Goal: Task Accomplishment & Management: Use online tool/utility

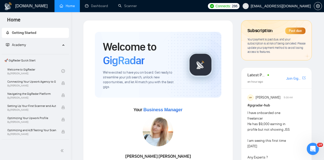
click at [275, 36] on div "Subscription Past due Your payment is past due, and your subscription is at ris…" at bounding box center [276, 41] width 70 height 40
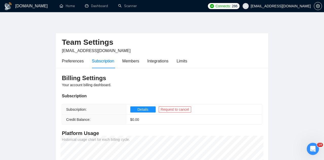
click at [141, 113] on td "Details Request to cancel" at bounding box center [194, 110] width 136 height 10
click at [144, 112] on span "Details" at bounding box center [142, 110] width 11 height 6
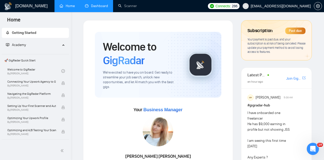
click at [95, 8] on link "Dashboard" at bounding box center [96, 6] width 23 height 4
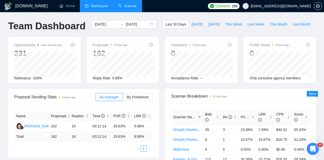
click at [129, 5] on link "Scanner" at bounding box center [127, 6] width 19 height 4
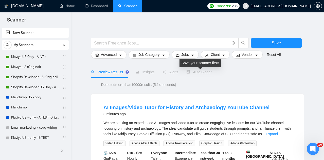
click at [206, 73] on span "Auto Bidder" at bounding box center [198, 72] width 25 height 4
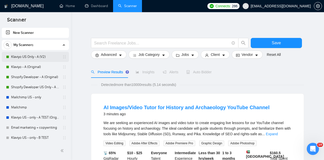
click at [28, 57] on link "Klaviyo US Only - A (V2)" at bounding box center [35, 57] width 48 height 10
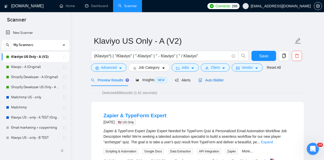
click at [216, 80] on span "Auto Bidder" at bounding box center [210, 80] width 25 height 4
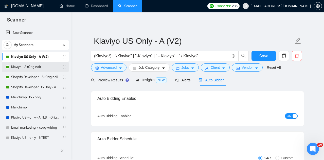
click at [28, 70] on link "Klaviyo - A (Original)" at bounding box center [35, 67] width 48 height 10
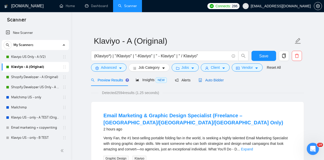
click at [210, 80] on span "Auto Bidder" at bounding box center [210, 80] width 25 height 4
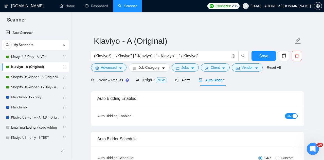
checkbox input "true"
click at [111, 79] on span "Preview Results" at bounding box center [109, 80] width 36 height 4
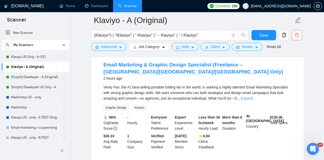
scroll to position [50, 0]
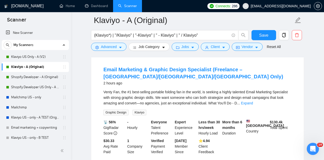
drag, startPoint x: 282, startPoint y: 95, endPoint x: 279, endPoint y: 98, distance: 4.3
click at [253, 101] on link "Expand" at bounding box center [247, 103] width 12 height 4
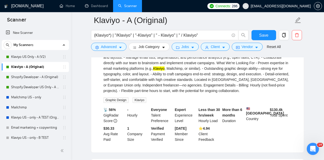
scroll to position [65, 0]
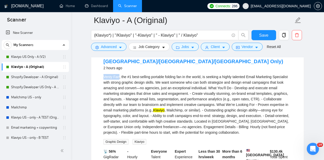
drag, startPoint x: 106, startPoint y: 70, endPoint x: 119, endPoint y: 70, distance: 13.2
click at [119, 70] on li "Email Marketing & Graphic Design Specialist (Freelance – [GEOGRAPHIC_DATA]/[GEO…" at bounding box center [197, 118] width 200 height 142
copy div "Venty Fan"
